Goal: Subscribe to service/newsletter

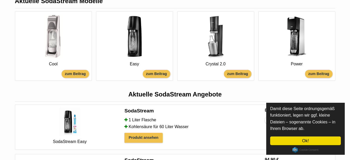
scroll to position [105, 0]
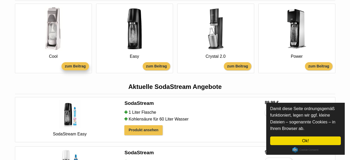
click at [68, 65] on div "zum Beitrag" at bounding box center [74, 66] width 27 height 8
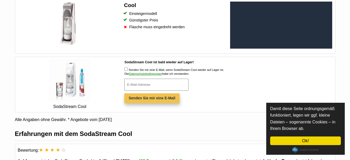
scroll to position [52, 0]
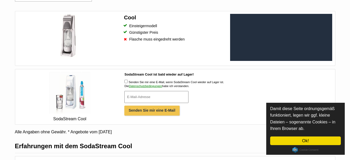
click at [126, 82] on input "Senden Sie mir eine E-Mail, wenn SodaStream Cool wieder auf Lager ist." at bounding box center [125, 81] width 3 height 3
checkbox input "true"
click at [129, 96] on input "SodaStream Cool ist bald wieder auf Lager!" at bounding box center [156, 97] width 64 height 12
type input "[EMAIL_ADDRESS][DOMAIN_NAME]"
click at [149, 109] on input "Senden Sie mir eine E-Mail" at bounding box center [151, 111] width 55 height 10
